Goal: Navigation & Orientation: Go to known website

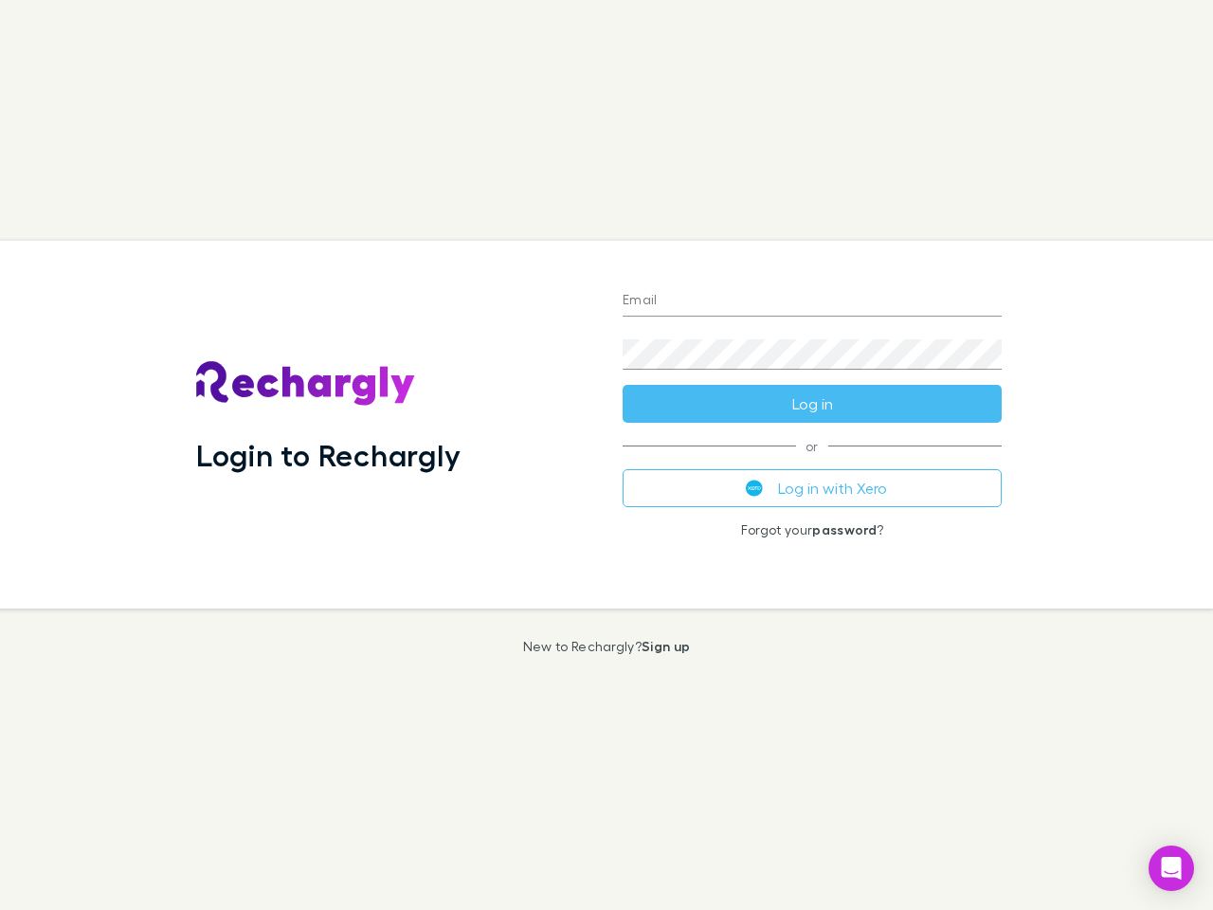
click at [606, 455] on div "Login to Rechargly" at bounding box center [394, 425] width 426 height 368
click at [812, 301] on input "Email" at bounding box center [811, 301] width 379 height 30
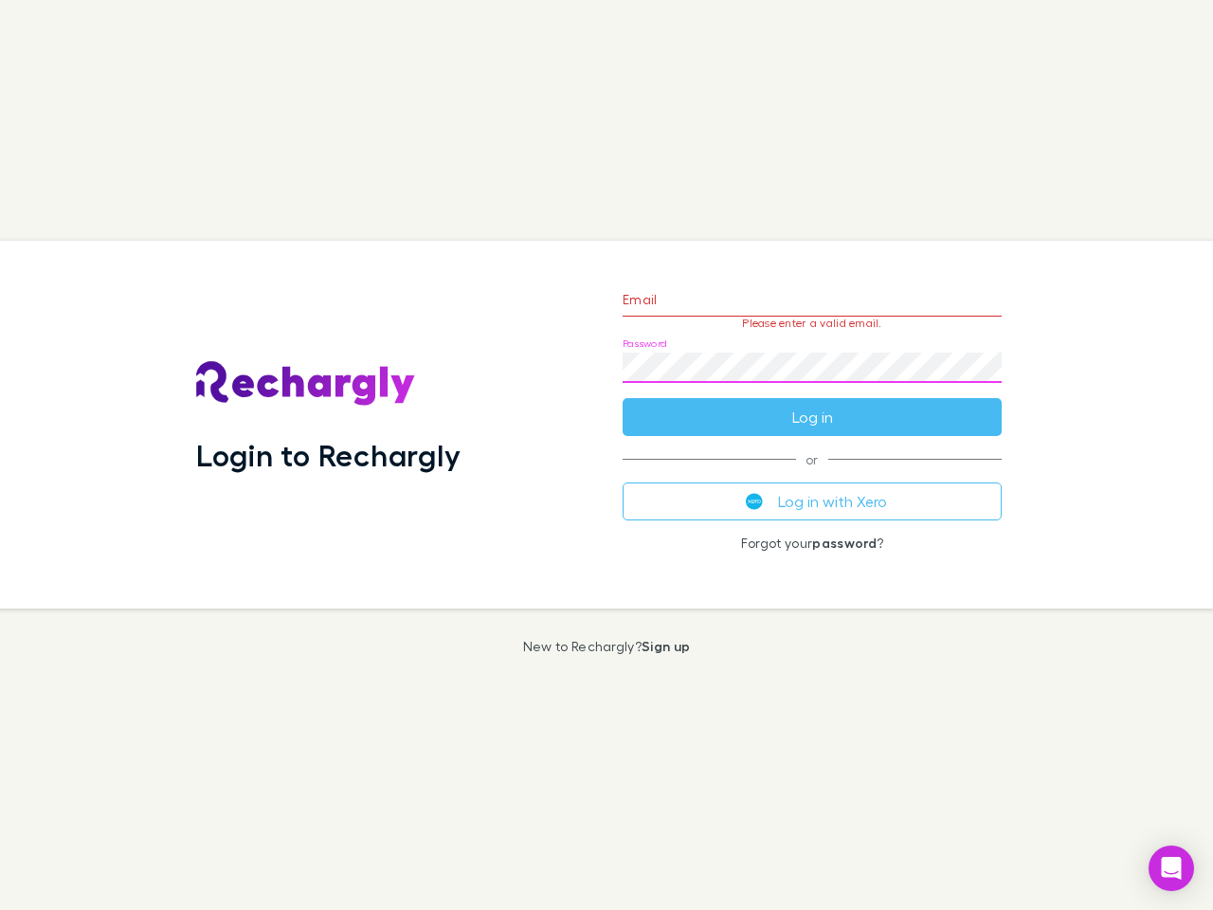
click at [812, 404] on form "Email Please enter a valid email. Password Log in" at bounding box center [811, 353] width 379 height 165
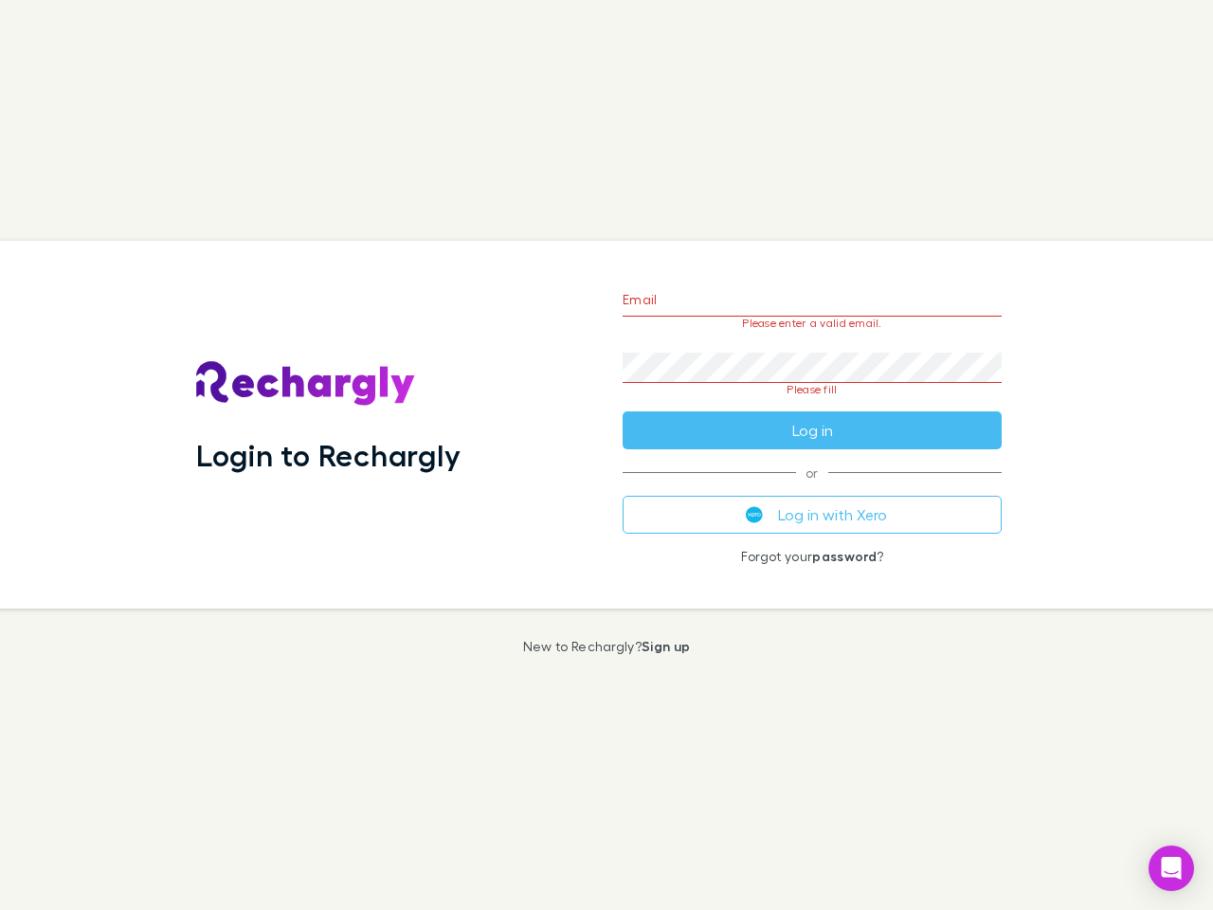
click at [812, 488] on div "Email Please enter a valid email. Password Please fill Log in or Log in with Xe…" at bounding box center [811, 425] width 409 height 368
click at [1171, 868] on icon "Open Intercom Messenger" at bounding box center [1172, 867] width 20 height 23
